Goal: Obtain resource: Download file/media

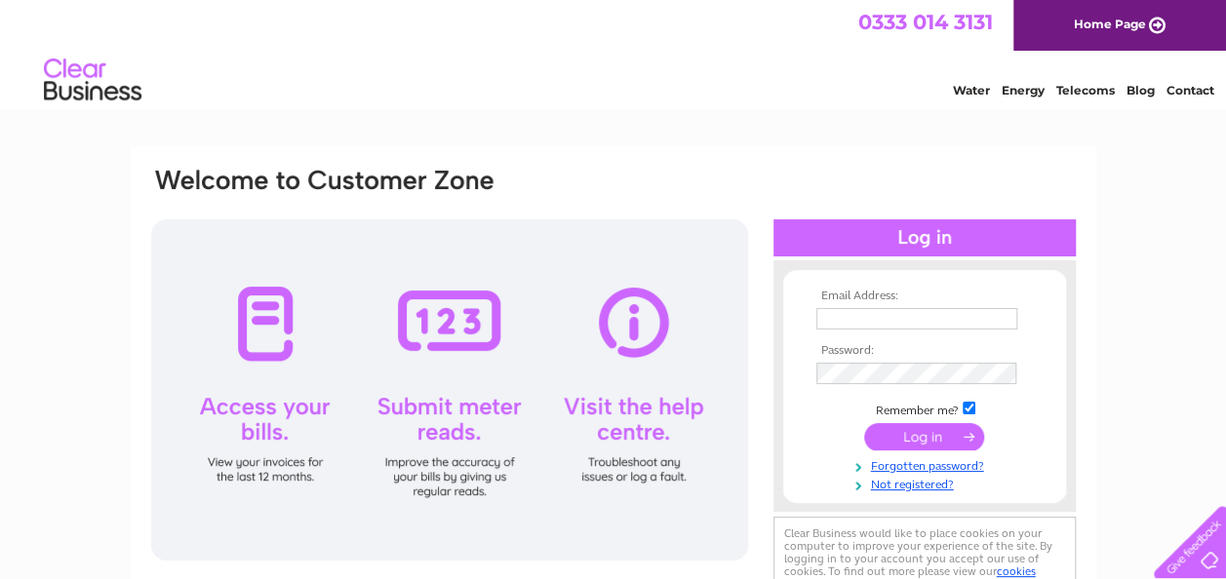
type input "[EMAIL_ADDRESS][DOMAIN_NAME]"
click at [942, 441] on input "submit" at bounding box center [924, 436] width 120 height 27
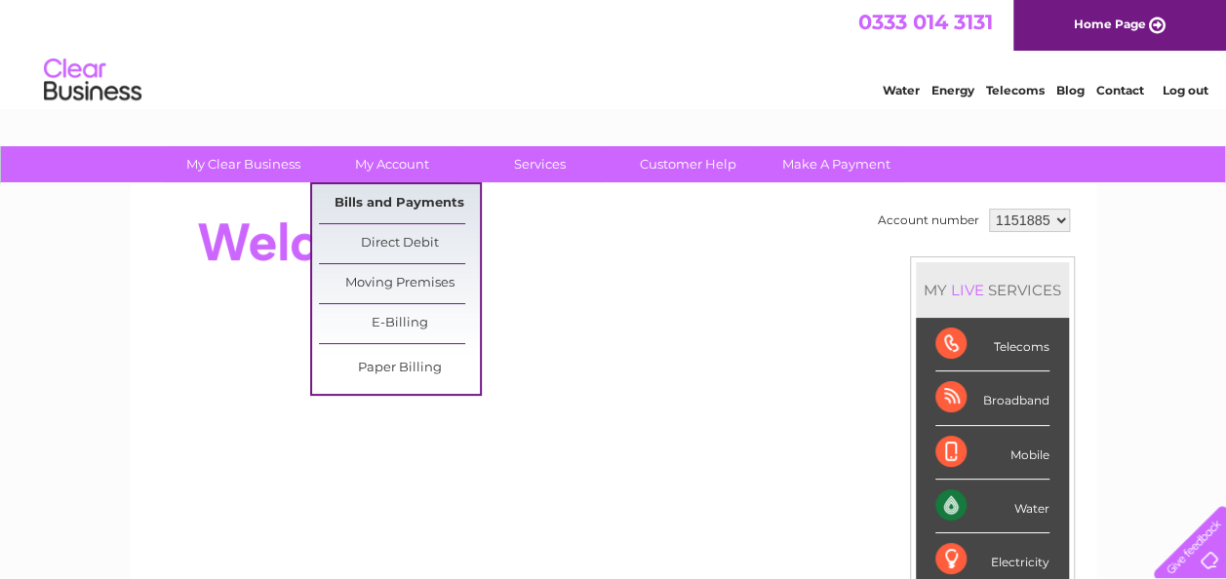
click at [394, 199] on link "Bills and Payments" at bounding box center [399, 203] width 161 height 39
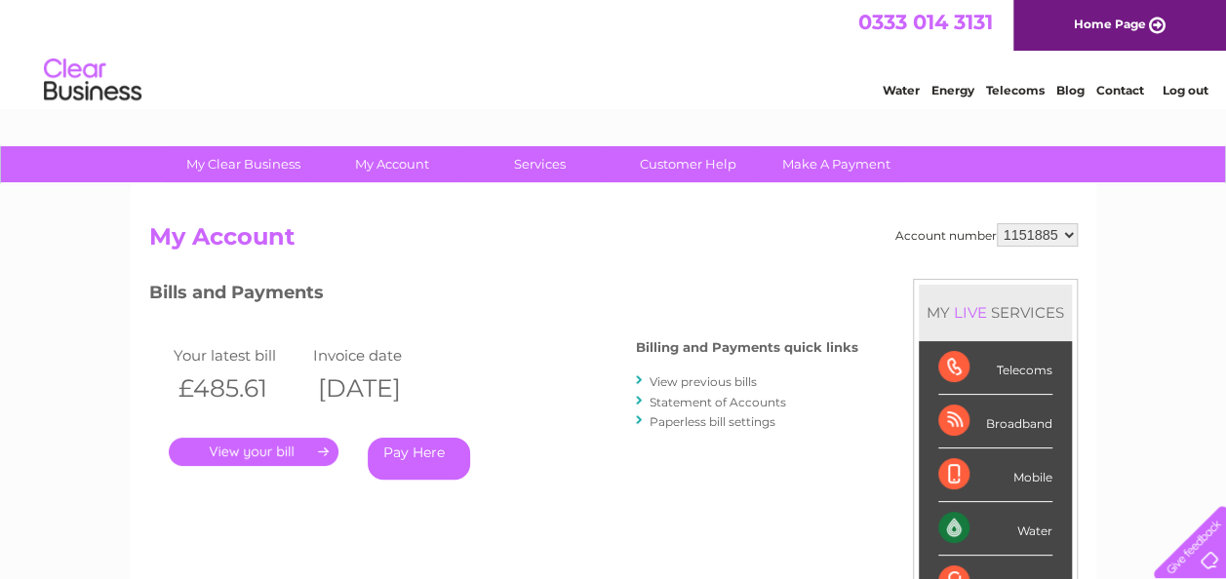
click at [681, 382] on link "View previous bills" at bounding box center [703, 381] width 107 height 15
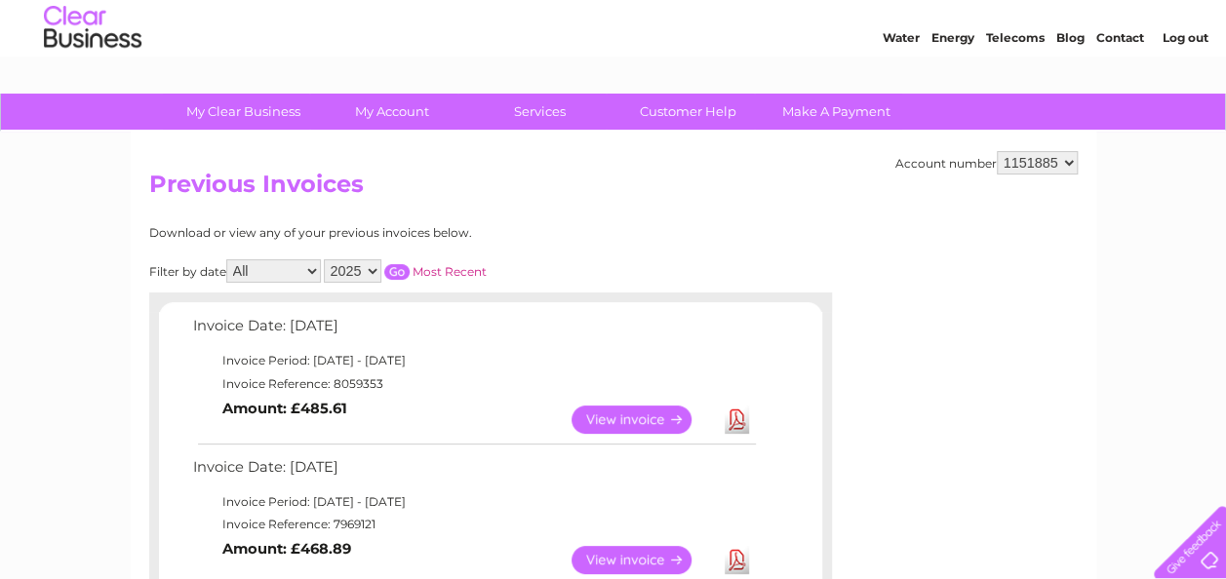
scroll to position [98, 0]
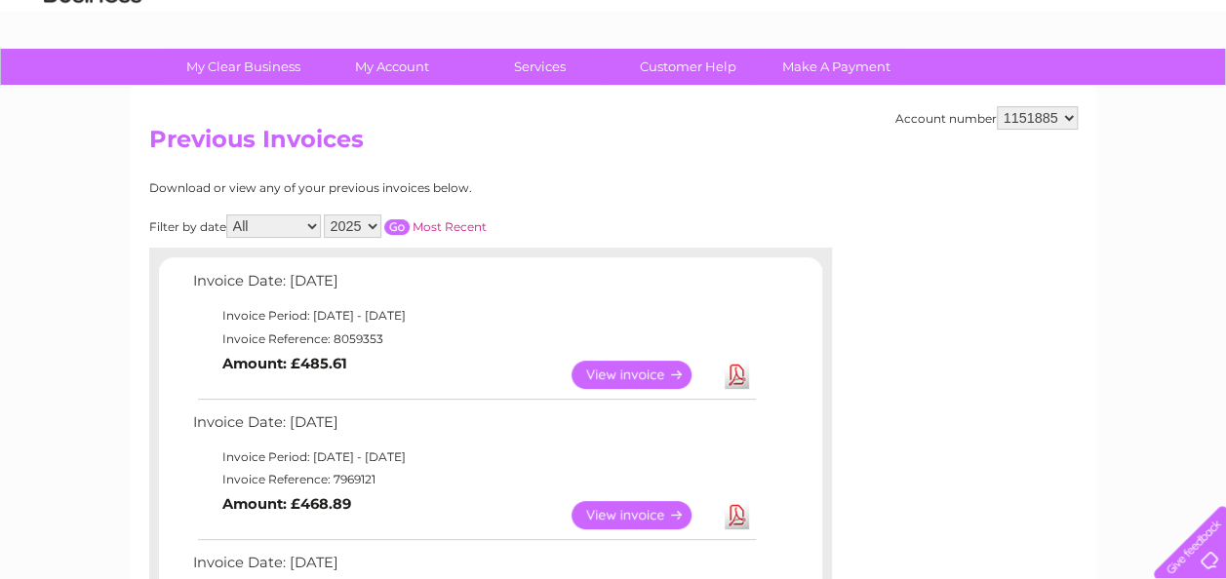
click at [661, 371] on link "View" at bounding box center [642, 375] width 143 height 28
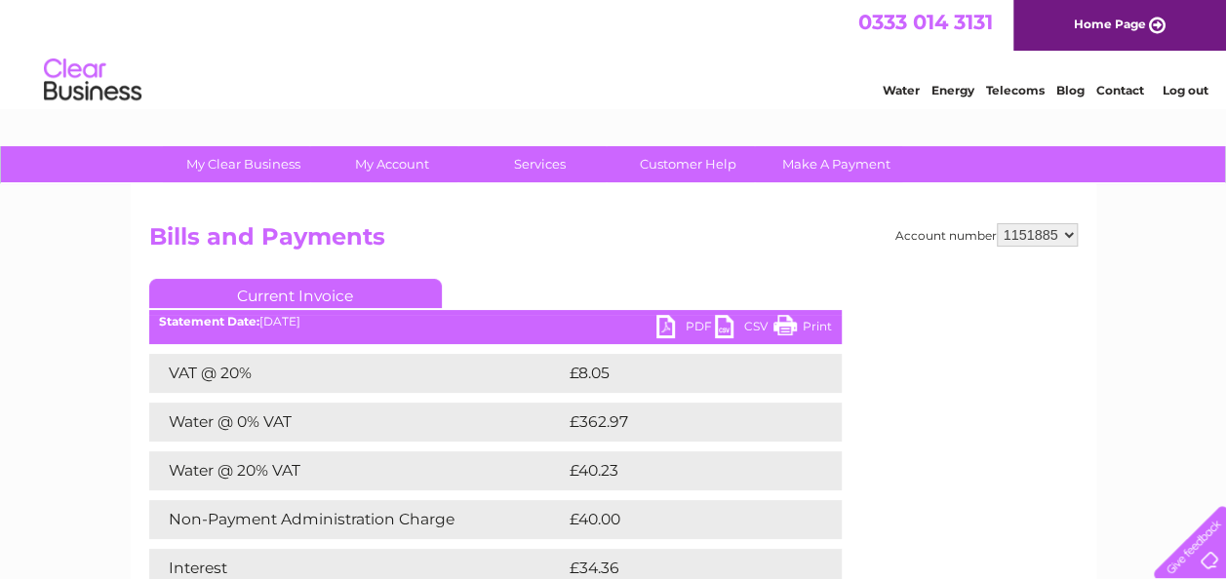
click at [681, 328] on link "PDF" at bounding box center [685, 329] width 59 height 28
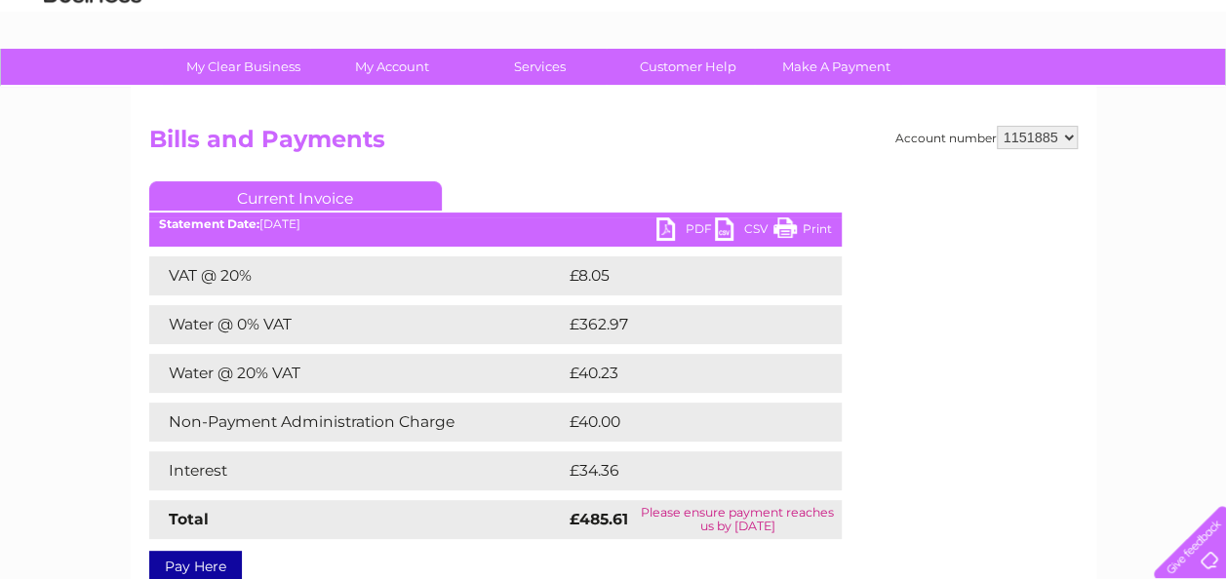
scroll to position [195, 0]
